Goal: Entertainment & Leisure: Consume media (video, audio)

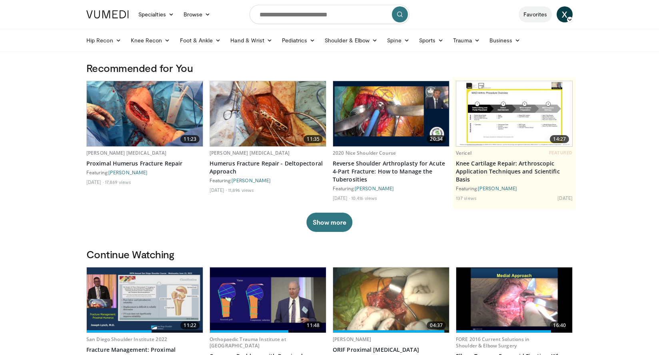
click at [529, 13] on link "Favorites" at bounding box center [535, 14] width 33 height 16
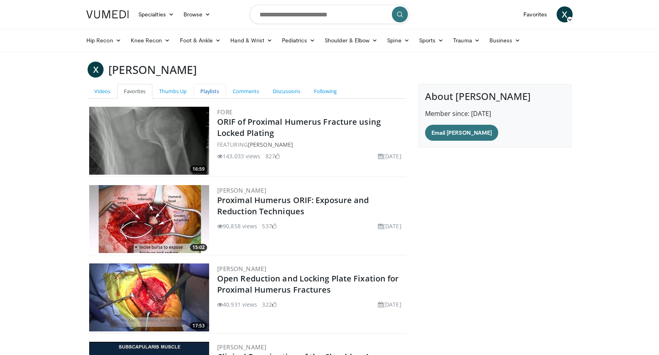
click at [210, 91] on link "Playlists" at bounding box center [210, 91] width 32 height 15
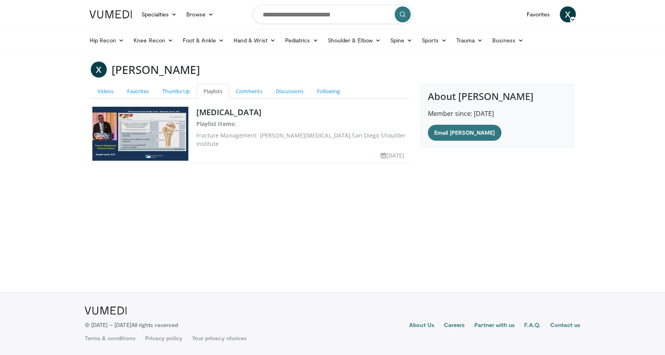
click at [167, 118] on img at bounding box center [140, 134] width 96 height 54
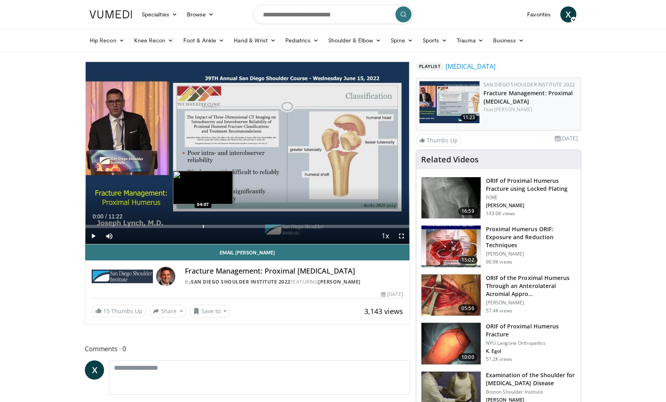
click at [203, 227] on div "Progress Bar" at bounding box center [203, 226] width 1 height 3
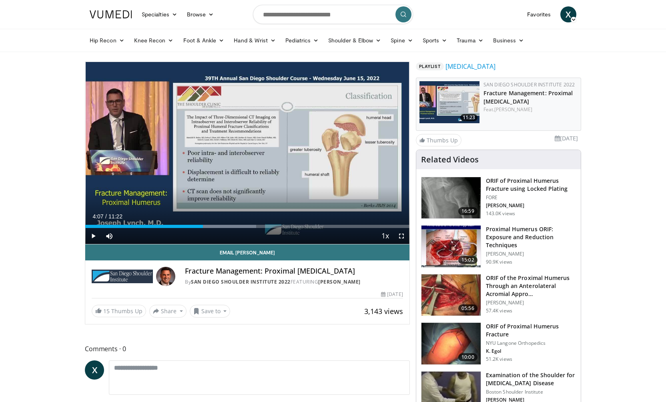
click at [93, 237] on span "Video Player" at bounding box center [93, 236] width 16 height 16
click at [230, 226] on div "Progress Bar" at bounding box center [230, 226] width 1 height 3
click at [95, 236] on span "Video Player" at bounding box center [93, 236] width 16 height 16
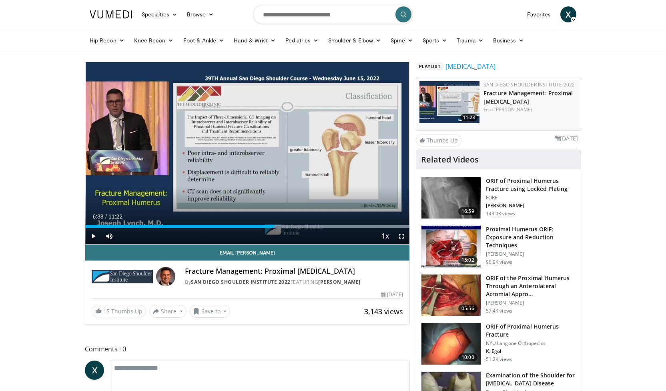
click at [93, 237] on span "Video Player" at bounding box center [93, 236] width 16 height 16
click at [92, 238] on span "Video Player" at bounding box center [93, 236] width 16 height 16
click at [94, 236] on span "Video Player" at bounding box center [93, 236] width 16 height 16
click at [93, 235] on span "Video Player" at bounding box center [93, 236] width 16 height 16
click at [310, 226] on div "Progress Bar" at bounding box center [310, 226] width 1 height 3
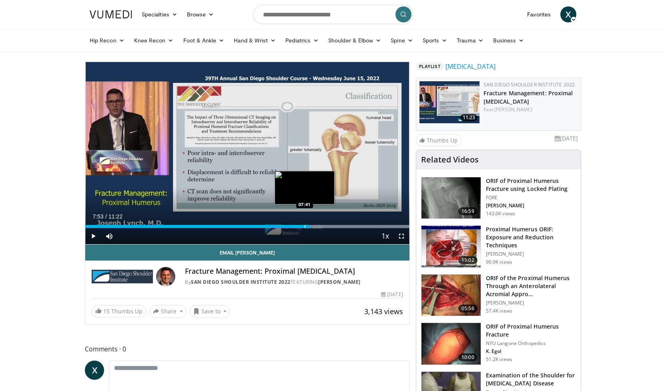
click at [304, 226] on div "Progress Bar" at bounding box center [304, 226] width 1 height 3
click at [94, 237] on span "Video Player" at bounding box center [93, 236] width 16 height 16
click at [94, 237] on video-js "**********" at bounding box center [247, 153] width 324 height 182
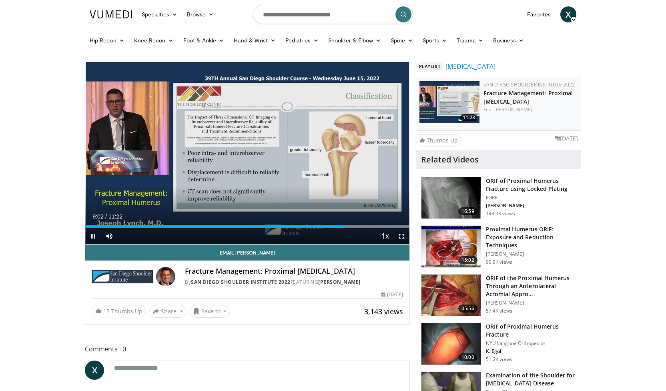
click at [92, 237] on span "Video Player" at bounding box center [93, 236] width 16 height 16
click at [94, 237] on span "Video Player" at bounding box center [93, 236] width 16 height 16
click at [94, 236] on video-js "**********" at bounding box center [247, 153] width 324 height 182
click at [90, 237] on span "Video Player" at bounding box center [93, 236] width 16 height 16
